Goal: Task Accomplishment & Management: Use online tool/utility

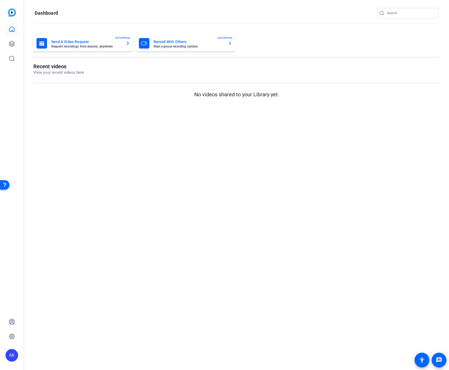
click at [64, 41] on mat-card-title "Send A Video Request" at bounding box center [86, 42] width 70 height 6
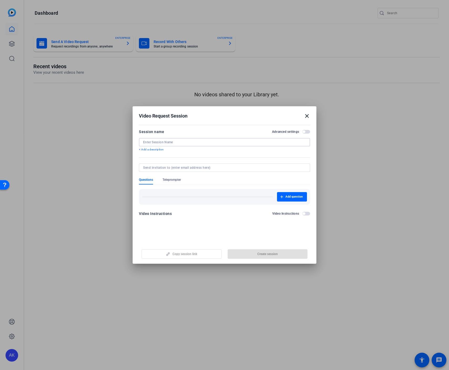
paste input "1-minute testimonial on the Entitlement Dashboard"
type input "1-minute testimonial on the Entitlement Dashboard"
click at [242, 255] on span "button" at bounding box center [268, 254] width 80 height 13
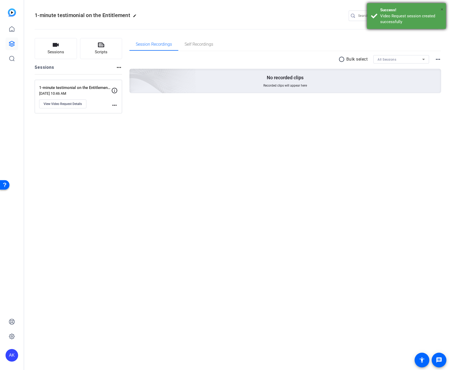
click at [441, 9] on span "×" at bounding box center [442, 9] width 3 height 6
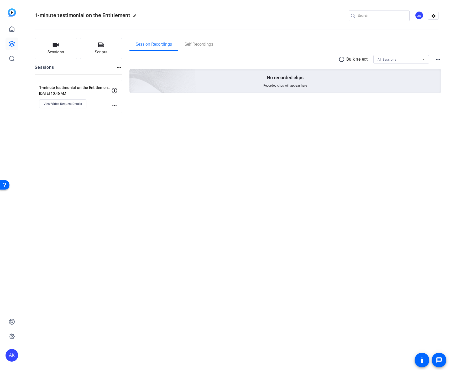
click at [439, 61] on mat-icon "more_horiz" at bounding box center [438, 59] width 6 height 6
click at [435, 47] on div at bounding box center [224, 185] width 449 height 370
click at [432, 18] on mat-icon "settings" at bounding box center [433, 16] width 11 height 8
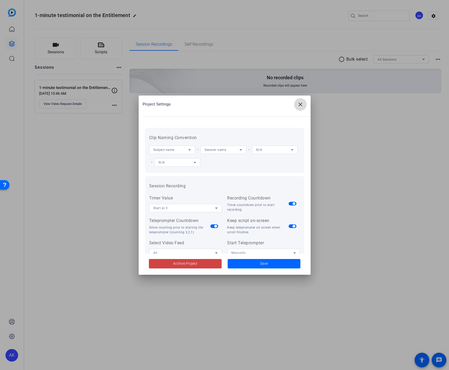
click at [300, 104] on mat-icon "close" at bounding box center [300, 104] width 6 height 6
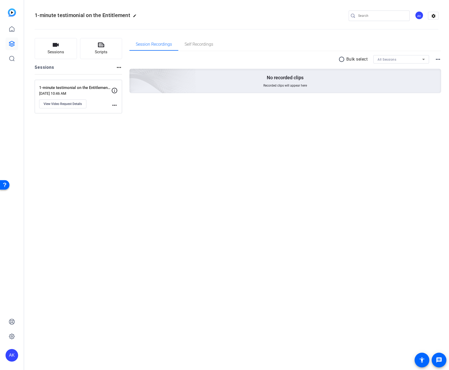
click at [116, 106] on mat-icon "more_horiz" at bounding box center [114, 105] width 6 height 6
click at [107, 103] on div at bounding box center [224, 185] width 449 height 370
click at [14, 338] on icon at bounding box center [11, 336] width 5 height 5
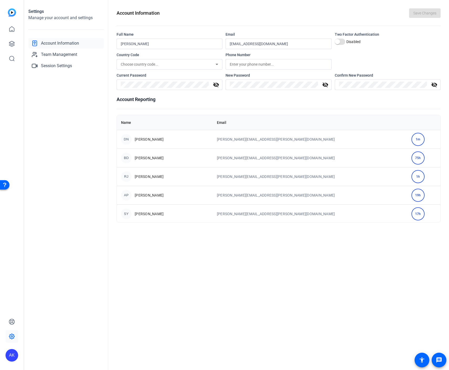
click at [45, 44] on span "Account Information" at bounding box center [60, 43] width 38 height 6
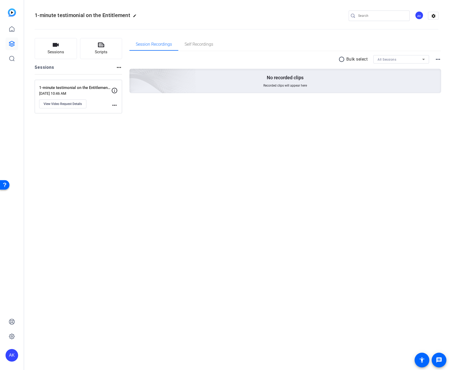
click at [136, 17] on mat-icon "edit" at bounding box center [136, 17] width 6 height 6
click at [82, 15] on span "check_circle" at bounding box center [82, 16] width 6 height 6
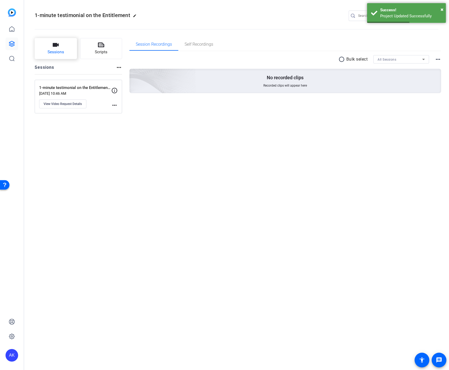
click at [49, 52] on span "Sessions" at bounding box center [56, 52] width 17 height 6
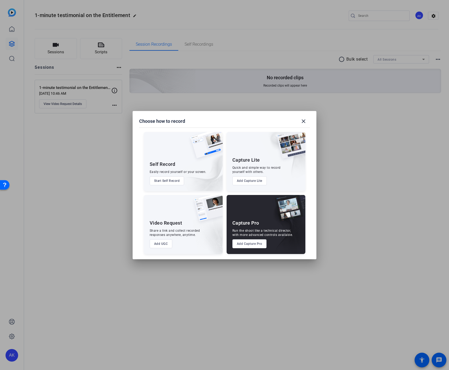
click at [313, 87] on div at bounding box center [224, 185] width 449 height 370
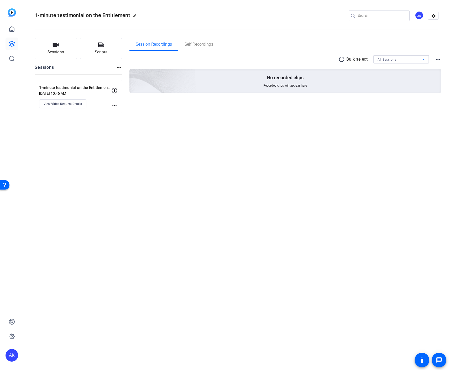
click at [383, 58] on span "All Sessions" at bounding box center [387, 60] width 19 height 4
click at [384, 79] on span "1-minute testimonial on the Entitlement Dashboard" at bounding box center [401, 78] width 47 height 6
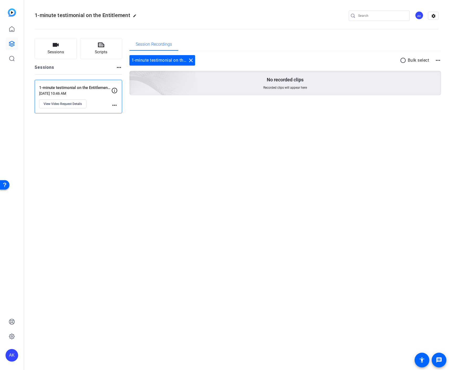
click at [438, 61] on mat-icon "more_horiz" at bounding box center [438, 60] width 6 height 6
click at [134, 122] on div at bounding box center [224, 185] width 449 height 370
click at [119, 68] on mat-icon "more_horiz" at bounding box center [119, 67] width 6 height 6
click at [99, 65] on div at bounding box center [224, 185] width 449 height 370
click at [144, 45] on span "Session Recordings" at bounding box center [154, 44] width 36 height 4
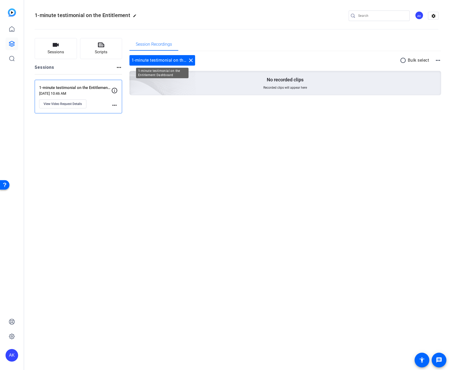
click at [158, 60] on div "1-minute testimonial on the Entitlement Dashboard close" at bounding box center [162, 60] width 66 height 11
click at [9, 30] on icon at bounding box center [12, 29] width 6 height 6
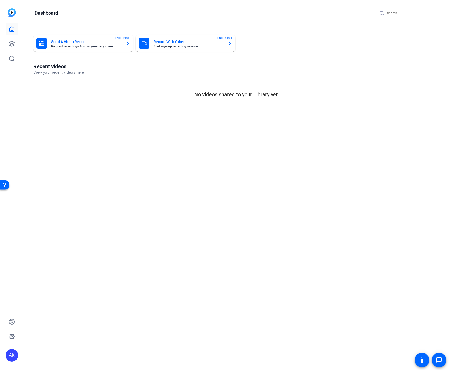
click at [99, 46] on mat-card-subtitle "Request recordings from anyone, anywhere" at bounding box center [86, 46] width 70 height 3
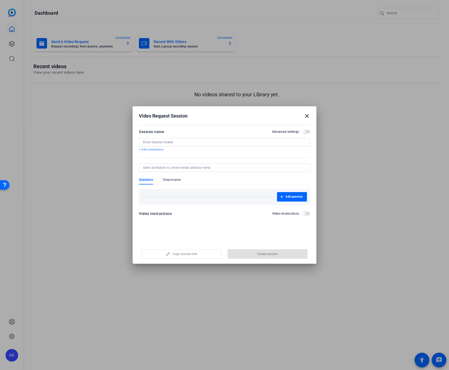
click at [192, 253] on div "Copy session link Create session" at bounding box center [224, 252] width 171 height 13
paste input "1-minute testimonial on the Entitlement Dashboard"
type input "1-minute testimonial on the Entitlement Dashboard"
click at [166, 162] on form "Session name Advanced settings 1-minute testimonial on the Entitlement Dashboar…" at bounding box center [224, 174] width 171 height 91
click at [304, 213] on span "button" at bounding box center [303, 213] width 3 height 3
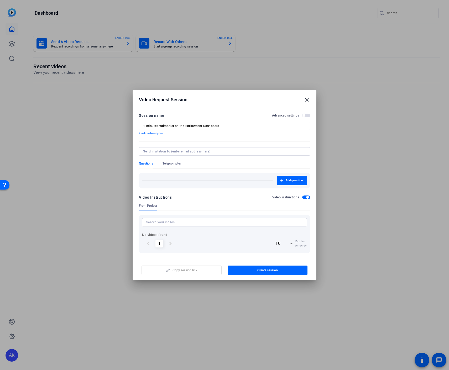
click at [150, 224] on input at bounding box center [224, 222] width 156 height 6
click at [303, 197] on span "button" at bounding box center [306, 198] width 8 height 4
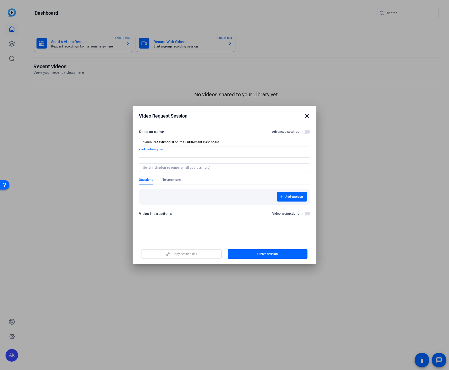
click at [200, 255] on div "Copy session link Create session" at bounding box center [224, 252] width 171 height 13
click at [307, 113] on mat-icon "close" at bounding box center [307, 116] width 6 height 6
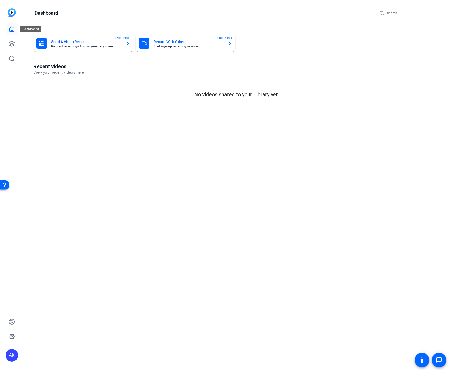
click at [15, 27] on link at bounding box center [12, 29] width 13 height 13
click at [13, 43] on icon at bounding box center [12, 44] width 6 height 6
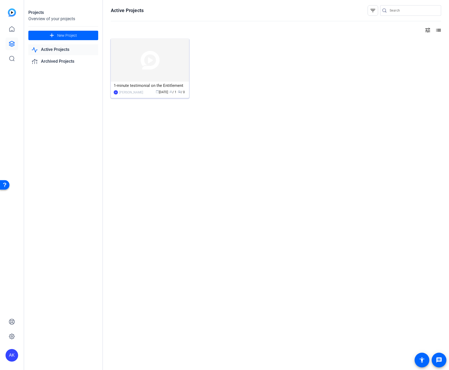
click at [151, 85] on div "1-minute testimonial on the Entitlement" at bounding box center [150, 86] width 72 height 8
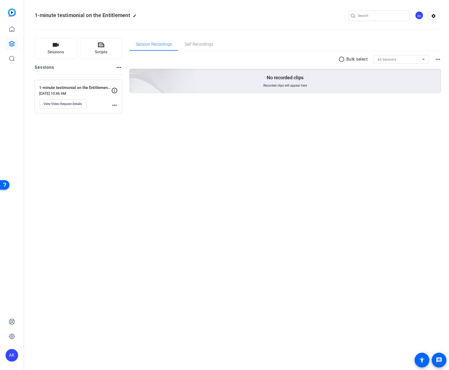
click at [234, 125] on div "1-minute testimonial on the Entitlement edit AK settings Sessions Scripts Sessi…" at bounding box center [236, 185] width 425 height 370
click at [371, 18] on input "Search" at bounding box center [381, 16] width 47 height 6
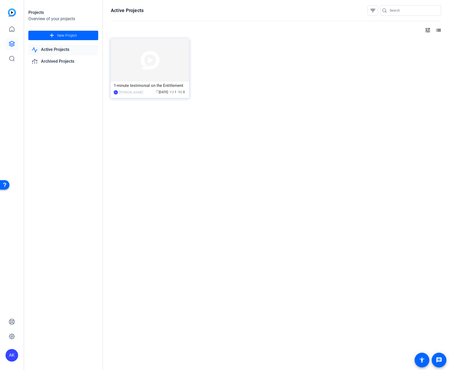
click at [426, 31] on mat-icon "tune" at bounding box center [428, 30] width 6 height 6
click at [235, 56] on div at bounding box center [224, 185] width 449 height 370
click at [126, 90] on div "[PERSON_NAME]" at bounding box center [131, 92] width 24 height 5
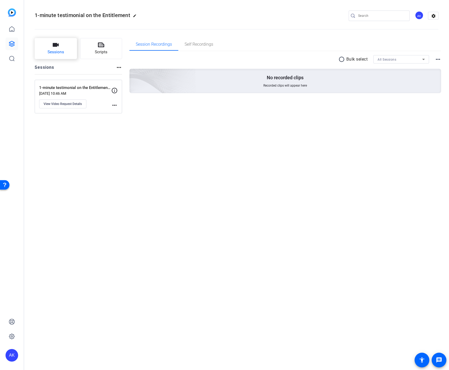
click at [61, 49] on span "Sessions" at bounding box center [56, 52] width 17 height 6
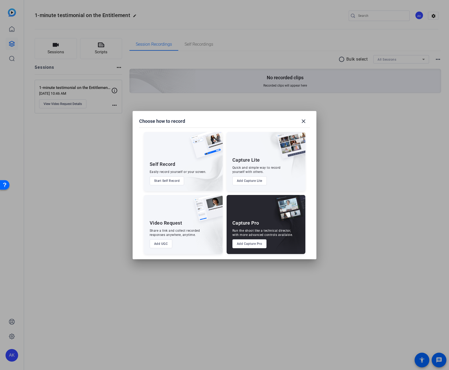
click at [159, 181] on button "Start Self Record" at bounding box center [167, 180] width 35 height 9
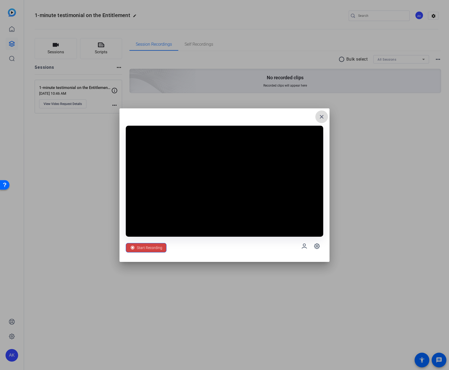
click at [320, 115] on mat-icon "close" at bounding box center [322, 117] width 6 height 6
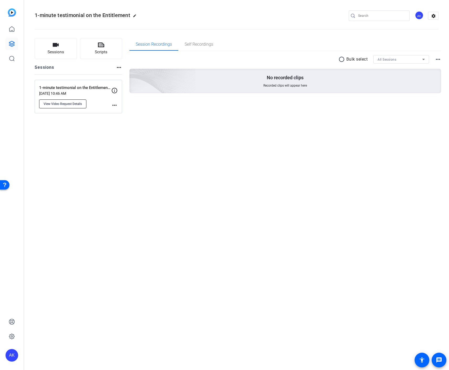
click at [68, 104] on span "View Video Request Details" at bounding box center [63, 104] width 38 height 4
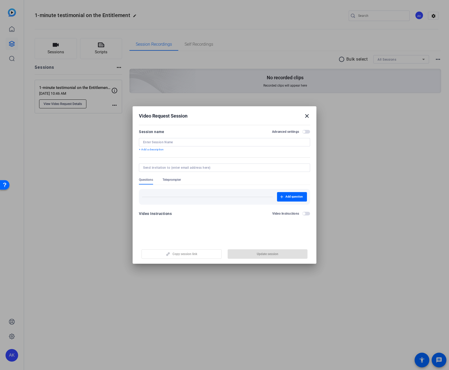
type input "1-minute testimonial on the Entitlement Dashboard"
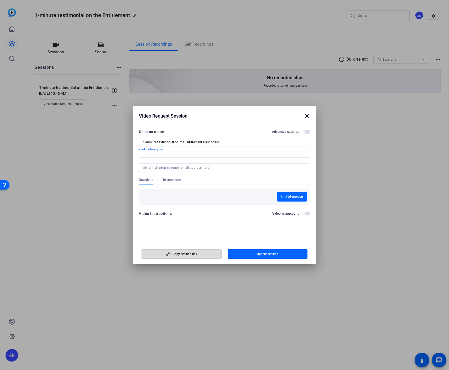
click at [177, 253] on span "Copy session link" at bounding box center [185, 254] width 25 height 4
click at [188, 256] on span "button" at bounding box center [182, 254] width 80 height 13
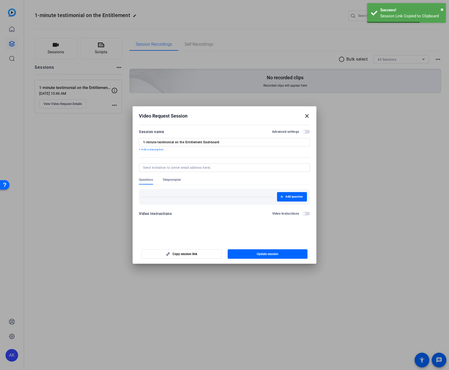
click at [308, 116] on mat-icon "close" at bounding box center [307, 116] width 6 height 6
